Goal: Navigation & Orientation: Find specific page/section

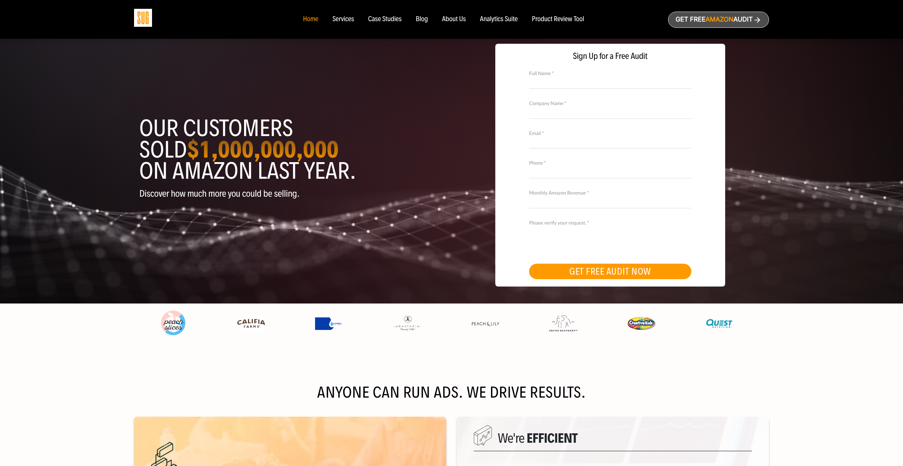
scroll to position [293, 0]
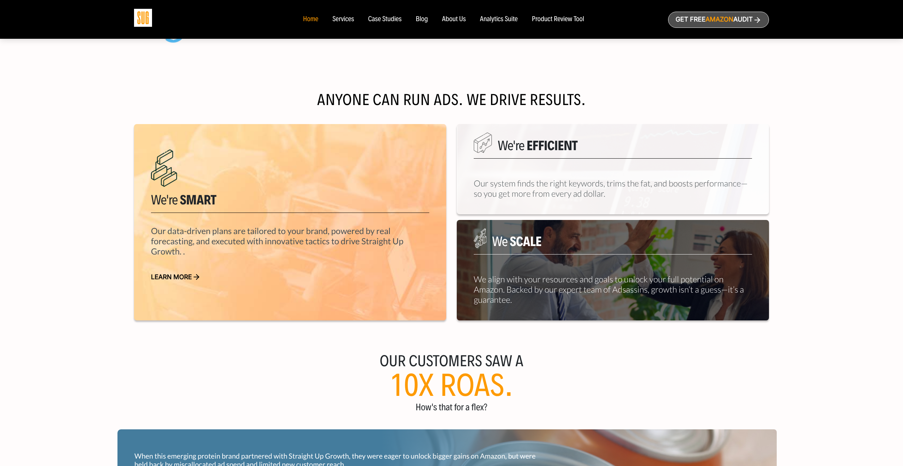
click at [457, 20] on div "About Us" at bounding box center [454, 20] width 24 height 8
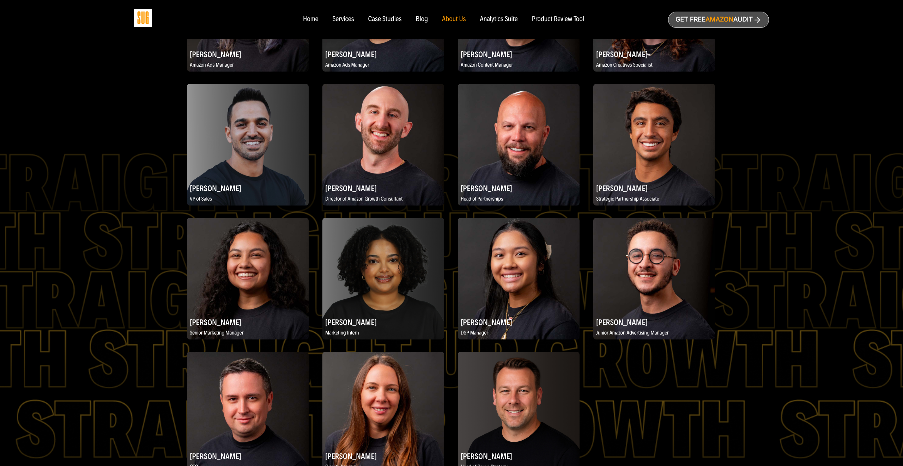
scroll to position [1074, 0]
